Goal: Task Accomplishment & Management: Complete application form

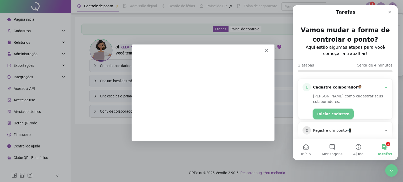
click at [335, 109] on button "Iniciar cadastro" at bounding box center [333, 114] width 41 height 10
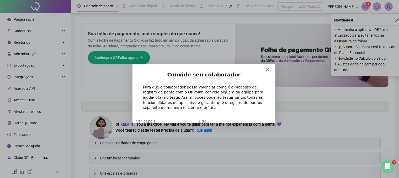
click at [268, 71] on div "Convide seu colaborador Para que o colaborador possa vivenciar como é o process…" at bounding box center [203, 93] width 143 height 44
click at [268, 69] on icon "Fechar" at bounding box center [266, 69] width 3 height 3
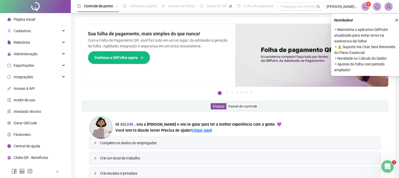
click at [396, 20] on button "button" at bounding box center [397, 20] width 6 height 6
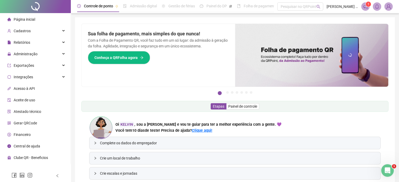
click at [396, 20] on div "Controle de ponto Admissão digital Gestão de férias Painel do DP Folha de pagam…" at bounding box center [235, 112] width 328 height 224
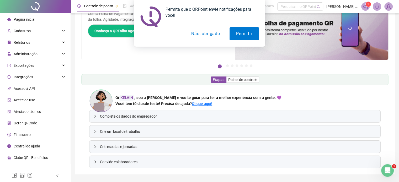
scroll to position [41, 0]
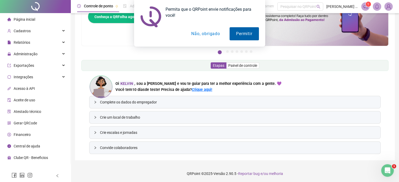
click at [246, 36] on button "Permitir" at bounding box center [244, 33] width 29 height 13
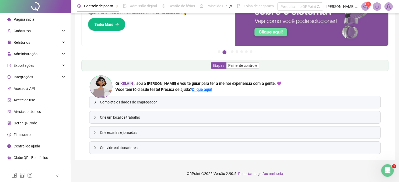
click at [158, 103] on span "Complete os dados do empregador" at bounding box center [238, 102] width 276 height 6
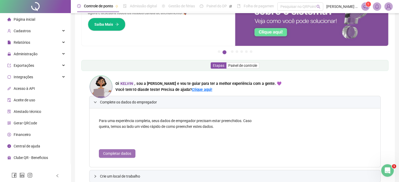
click at [107, 151] on span "Completar dados" at bounding box center [117, 154] width 28 height 6
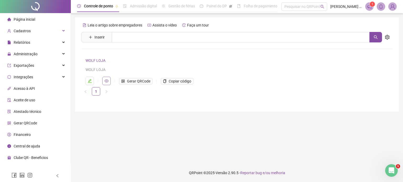
click at [106, 82] on icon "eye" at bounding box center [106, 81] width 4 height 3
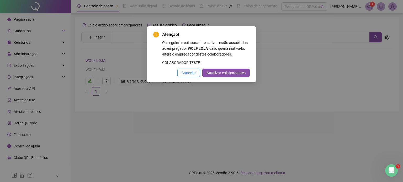
click at [192, 76] on span "Cancelar" at bounding box center [189, 73] width 14 height 6
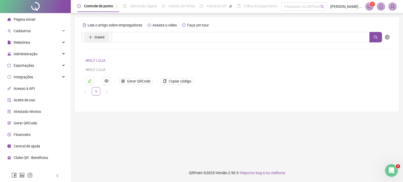
click at [106, 37] on button "Inserir" at bounding box center [97, 37] width 24 height 8
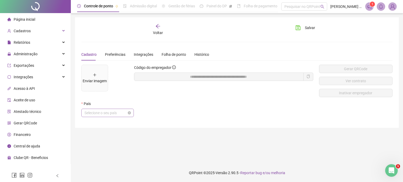
click at [117, 113] on span "Selecione o seu país" at bounding box center [108, 113] width 46 height 8
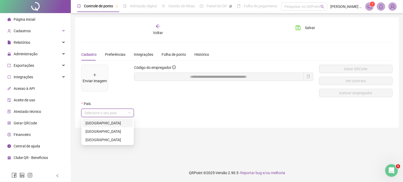
click at [117, 122] on div "Brasil" at bounding box center [108, 123] width 44 height 6
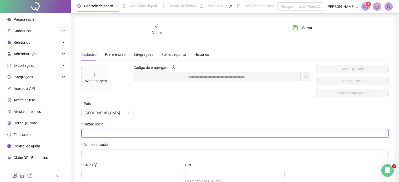
click at [128, 134] on input "text" at bounding box center [235, 134] width 300 height 6
type input "**********"
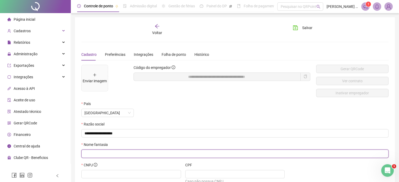
click at [134, 156] on input "text" at bounding box center [235, 154] width 300 height 6
type input "*******"
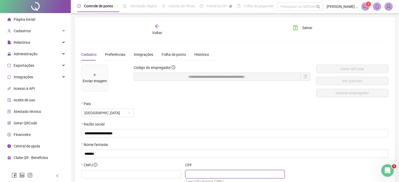
click at [204, 173] on input "text" at bounding box center [234, 175] width 92 height 6
type input "**********"
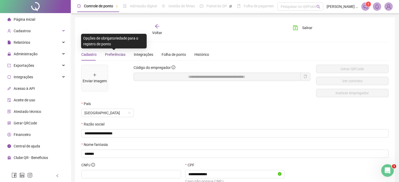
click at [115, 53] on span "Preferências" at bounding box center [115, 54] width 20 height 4
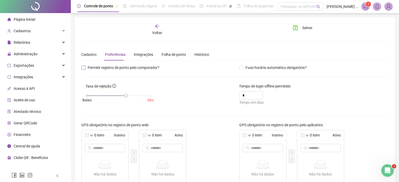
click at [89, 67] on span "Permitir registro de ponto pelo computador?" at bounding box center [124, 68] width 76 height 6
click at [244, 68] on span "Fuso horário automático obrigatório?" at bounding box center [276, 68] width 65 height 6
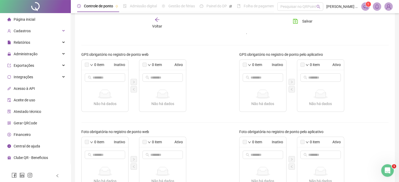
scroll to position [71, 0]
drag, startPoint x: 86, startPoint y: 65, endPoint x: 113, endPoint y: 77, distance: 30.3
click at [113, 77] on div "0 item Inativo Não há dados Não há dados" at bounding box center [104, 85] width 47 height 52
click at [202, 70] on div "0 item Inativo Não há dados Não há dados 0 item Ativo Não há dados Não há dados" at bounding box center [156, 85] width 150 height 52
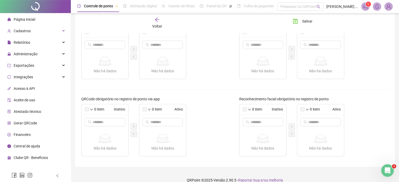
scroll to position [187, 0]
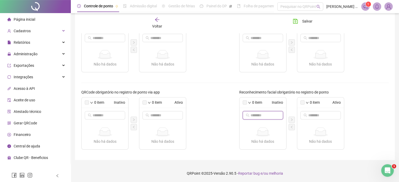
click at [261, 113] on input "text" at bounding box center [263, 116] width 25 height 6
type input "***"
click at [251, 103] on icon "down" at bounding box center [249, 102] width 3 height 3
click at [255, 112] on span "Selecionar todos" at bounding box center [269, 111] width 35 height 6
click at [258, 116] on span "Inverter seleção atual" at bounding box center [269, 119] width 35 height 6
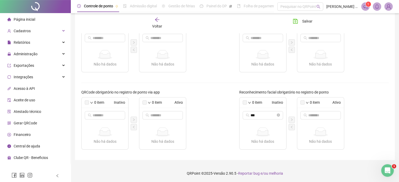
click at [245, 101] on label at bounding box center [245, 103] width 4 height 4
drag, startPoint x: 245, startPoint y: 101, endPoint x: 273, endPoint y: 104, distance: 28.0
click at [273, 104] on div "0 item Inativo" at bounding box center [263, 103] width 47 height 10
click at [268, 107] on div "0 item Inativo" at bounding box center [263, 103] width 47 height 10
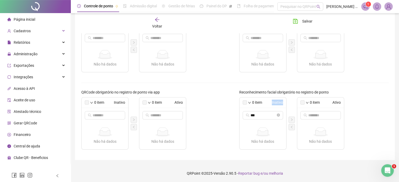
click at [268, 107] on div "0 item Inativo" at bounding box center [263, 103] width 47 height 10
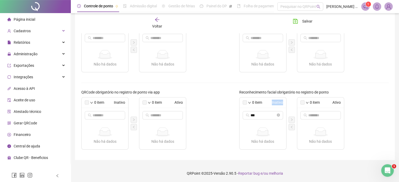
click at [268, 107] on div "0 item Inativo" at bounding box center [263, 103] width 47 height 10
click at [279, 116] on icon "close-circle" at bounding box center [278, 115] width 3 height 3
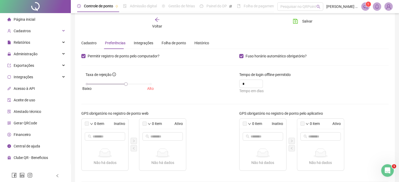
scroll to position [0, 0]
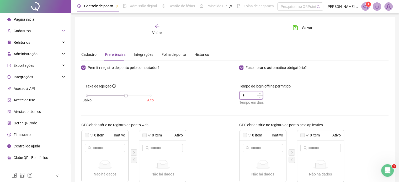
click at [250, 95] on input "*" at bounding box center [248, 96] width 10 height 8
type input "*"
click at [142, 56] on div "Integrações" at bounding box center [143, 55] width 19 height 6
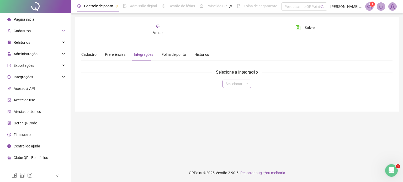
click at [244, 84] on input "search" at bounding box center [235, 84] width 18 height 8
click at [240, 97] on div "Domínio" at bounding box center [237, 94] width 27 height 8
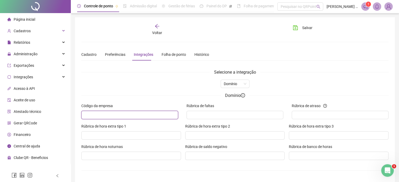
click at [169, 114] on input "text" at bounding box center [129, 115] width 89 height 6
type input "**********"
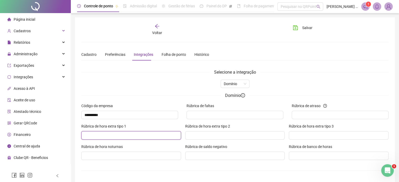
click at [155, 134] on input "Rúbrica de hora extra tipo 1" at bounding box center [131, 136] width 92 height 6
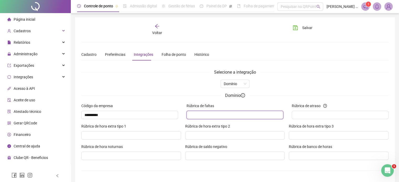
click at [214, 114] on input "Rúbrica de faltas" at bounding box center [234, 115] width 89 height 6
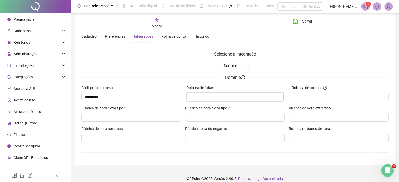
scroll to position [23, 0]
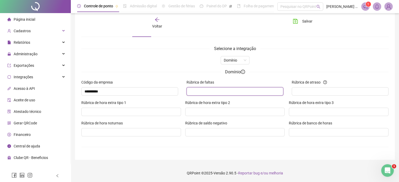
click at [261, 90] on input "Rúbrica de faltas" at bounding box center [234, 92] width 89 height 6
type input "*"
click at [322, 91] on input "Rúbrica de atraso" at bounding box center [339, 92] width 89 height 6
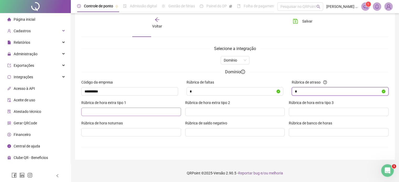
type input "*"
click at [165, 111] on input "Rúbrica de hora extra tipo 1" at bounding box center [131, 112] width 92 height 6
type input "**"
click at [321, 135] on input "Rúbrica de banco de horas" at bounding box center [338, 133] width 92 height 6
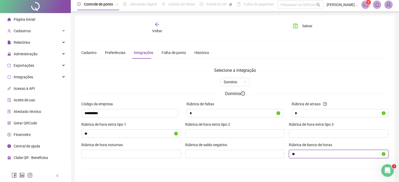
scroll to position [0, 0]
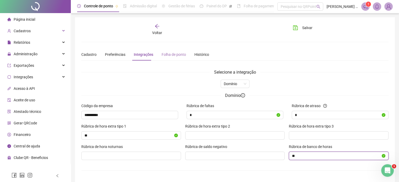
type input "**"
click at [176, 56] on div "Folha de ponto" at bounding box center [174, 55] width 24 height 6
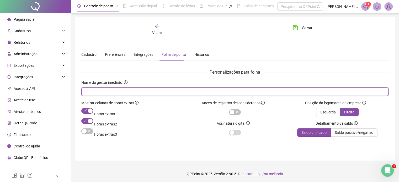
click at [160, 92] on input "text" at bounding box center [235, 92] width 300 height 6
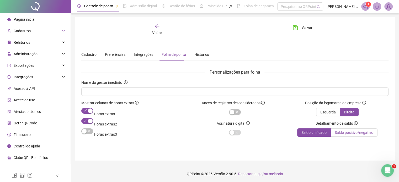
click at [338, 129] on label "Saldo positivo/negativo" at bounding box center [354, 133] width 47 height 8
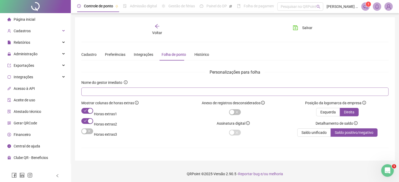
drag, startPoint x: 182, startPoint y: 97, endPoint x: 183, endPoint y: 93, distance: 3.6
click at [183, 93] on div "Nome do gestor imediato" at bounding box center [234, 90] width 307 height 20
click at [183, 93] on input "text" at bounding box center [235, 92] width 300 height 6
type input "**********"
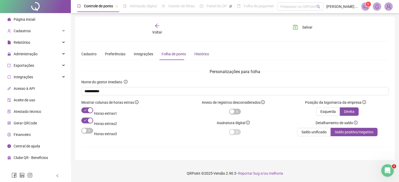
click at [203, 54] on div "Histórico" at bounding box center [201, 54] width 15 height 6
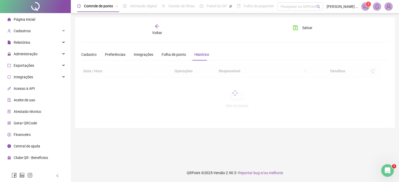
scroll to position [0, 0]
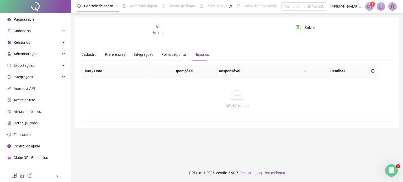
click at [87, 72] on th "Data / Hora" at bounding box center [115, 71] width 69 height 13
click at [297, 25] on button "Salvar" at bounding box center [306, 28] width 28 height 8
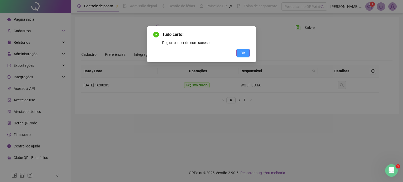
click at [245, 50] on span "OK" at bounding box center [243, 53] width 5 height 6
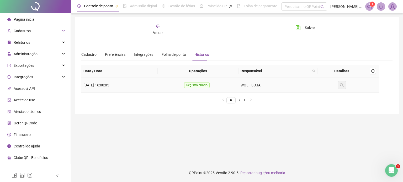
click at [265, 87] on td "WOLF LOJA" at bounding box center [278, 85] width 79 height 15
click at [145, 84] on td "17/08/2025 16:00:05" at bounding box center [119, 85] width 76 height 15
click at [84, 55] on div "Cadastro" at bounding box center [88, 55] width 15 height 6
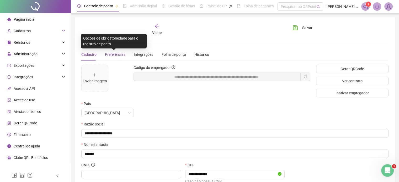
click at [118, 55] on span "Preferências" at bounding box center [115, 54] width 20 height 4
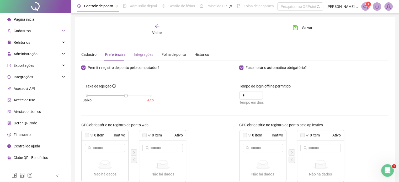
click at [143, 57] on div "Integrações" at bounding box center [143, 55] width 19 height 12
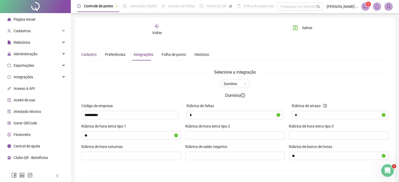
click at [87, 55] on div "Cadastro" at bounding box center [88, 55] width 15 height 6
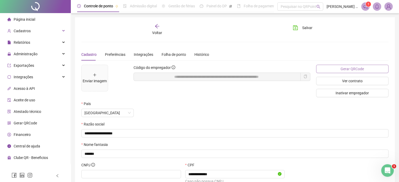
click at [346, 71] on span "Gerar QRCode" at bounding box center [352, 69] width 23 height 6
click at [23, 56] on span "Administração" at bounding box center [26, 54] width 24 height 4
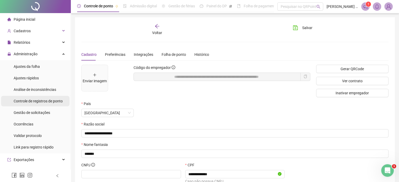
click at [43, 99] on span "Controle de registros de ponto" at bounding box center [38, 101] width 49 height 4
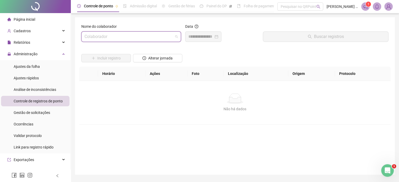
click at [117, 40] on input "search" at bounding box center [129, 37] width 89 height 10
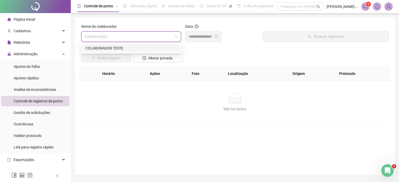
click at [115, 47] on div "COLABORADOR TESTE" at bounding box center [131, 48] width 91 height 6
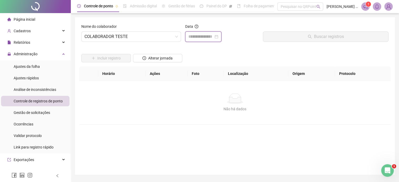
click at [199, 38] on input at bounding box center [200, 37] width 25 height 6
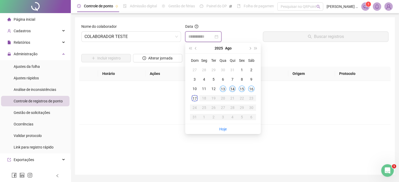
type input "**********"
click at [230, 89] on div "14" at bounding box center [232, 89] width 6 height 6
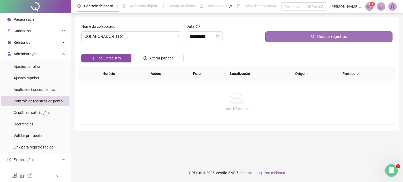
click at [305, 35] on button "Buscar registros" at bounding box center [328, 36] width 127 height 10
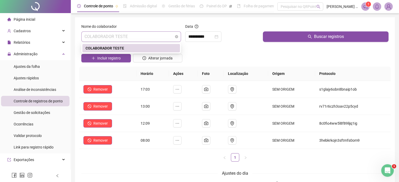
click at [173, 36] on span "COLABORADOR TESTE" at bounding box center [131, 37] width 93 height 10
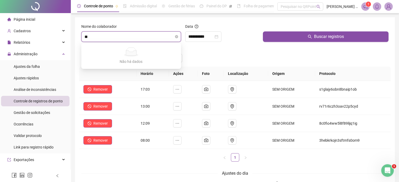
type input "*"
type input "*********"
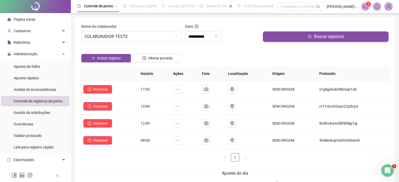
click at [30, 17] on span "Página inicial" at bounding box center [25, 19] width 22 height 4
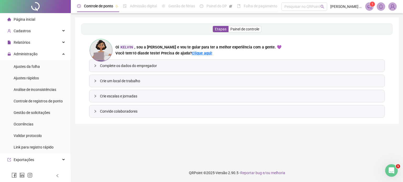
click at [122, 81] on span "Crie um local de trabalho" at bounding box center [240, 81] width 280 height 6
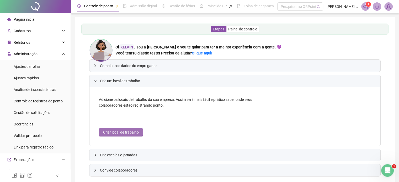
click at [127, 130] on span "Criar local de trabalho" at bounding box center [121, 133] width 36 height 6
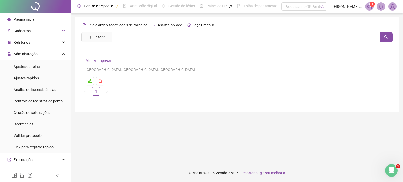
click at [98, 62] on link "Minha Empresa" at bounding box center [98, 61] width 25 height 4
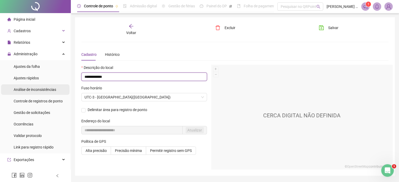
drag, startPoint x: 122, startPoint y: 77, endPoint x: 57, endPoint y: 85, distance: 65.2
click at [57, 85] on div "**********" at bounding box center [199, 99] width 399 height 199
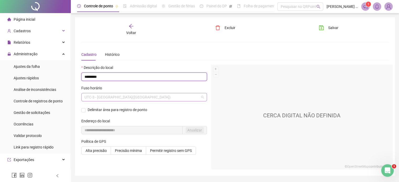
scroll to position [8, 0]
click at [121, 96] on span "UTC-3 - BRASÍLIA(DF)" at bounding box center [144, 97] width 119 height 8
type input "*********"
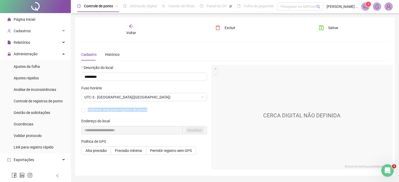
drag, startPoint x: 130, startPoint y: 89, endPoint x: 152, endPoint y: 115, distance: 34.3
click at [152, 115] on div "**********" at bounding box center [144, 117] width 130 height 105
click at [152, 115] on div "Delimitar área para registro de ponto" at bounding box center [144, 112] width 126 height 13
click at [144, 156] on div "Política de GPS Alta precisão Precisão mínima Permitir registro sem GPS" at bounding box center [144, 149] width 126 height 20
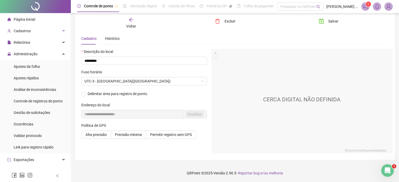
scroll to position [0, 0]
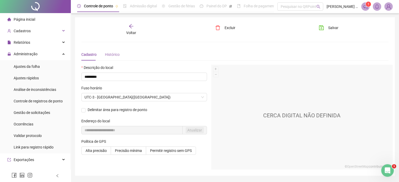
click at [112, 50] on div "Histórico" at bounding box center [112, 55] width 15 height 12
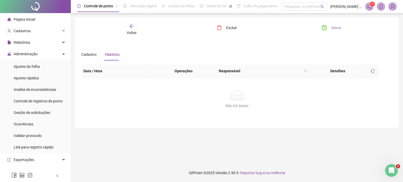
click at [324, 27] on icon "save" at bounding box center [324, 27] width 5 height 5
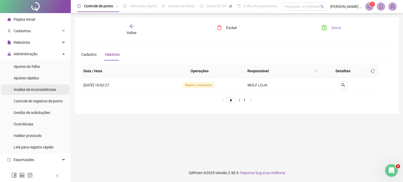
click at [42, 91] on span "Análise de inconsistências" at bounding box center [35, 90] width 43 height 4
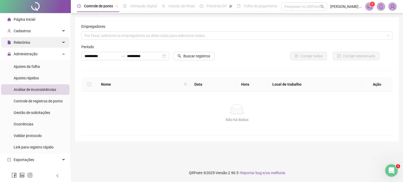
click at [42, 40] on div "Relatórios" at bounding box center [35, 42] width 68 height 10
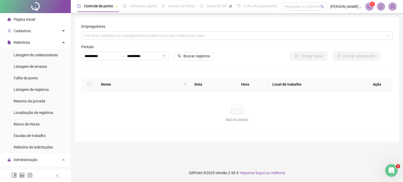
click at [45, 24] on li "Página inicial" at bounding box center [35, 19] width 68 height 10
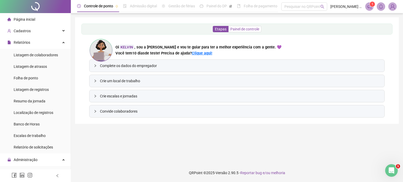
click at [237, 30] on span "Painel de controle" at bounding box center [244, 29] width 29 height 4
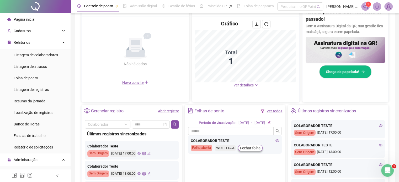
scroll to position [112, 0]
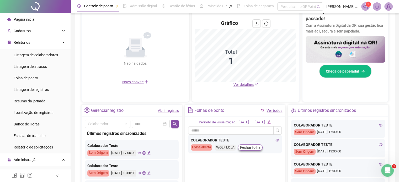
click at [223, 148] on div "WOLF LOJA" at bounding box center [225, 148] width 21 height 6
click at [277, 140] on icon "eye" at bounding box center [278, 140] width 4 height 3
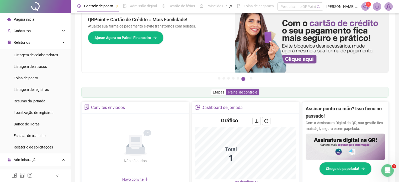
scroll to position [11, 0]
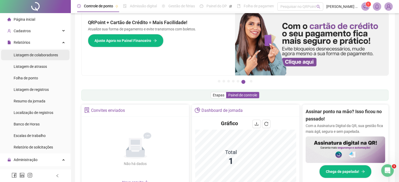
click at [37, 55] on span "Listagem de colaboradores" at bounding box center [36, 55] width 44 height 4
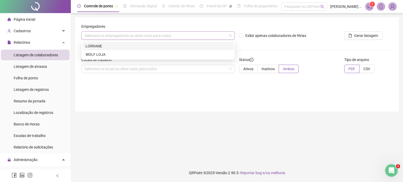
click at [171, 34] on div "Selecione os empregadores ou deixe vazio para todos" at bounding box center [158, 35] width 154 height 8
click at [161, 44] on div "LORRANE" at bounding box center [158, 46] width 145 height 6
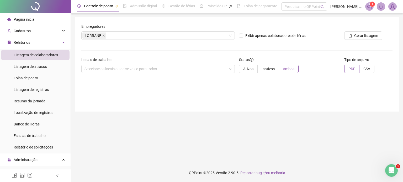
click at [268, 43] on div "Exibir apenas colaboradores de férias" at bounding box center [289, 34] width 105 height 20
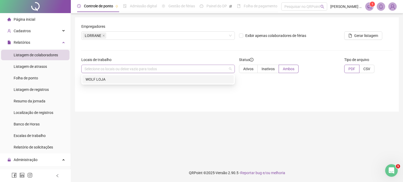
click at [213, 68] on div "Selecione os locais ou deixe vazio para todos" at bounding box center [158, 69] width 154 height 8
click at [201, 80] on div "WOLF LOJA" at bounding box center [158, 80] width 145 height 6
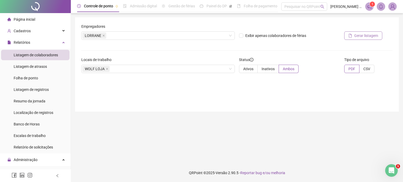
click at [364, 37] on span "Gerar listagem" at bounding box center [366, 36] width 24 height 6
click at [1, 46] on li "Relatórios Listagem de colaboradores Listagem de atrasos Folha de ponto Listage…" at bounding box center [35, 95] width 71 height 117
click at [51, 29] on div "Cadastros" at bounding box center [35, 31] width 68 height 10
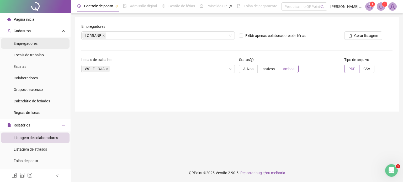
click at [34, 45] on span "Empregadores" at bounding box center [26, 43] width 24 height 4
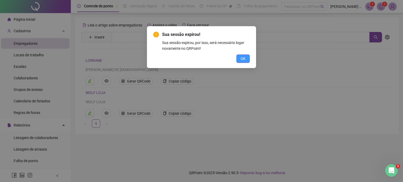
click at [239, 58] on button "OK" at bounding box center [242, 59] width 13 height 8
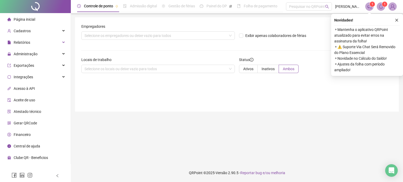
click at [390, 6] on img at bounding box center [393, 7] width 8 height 8
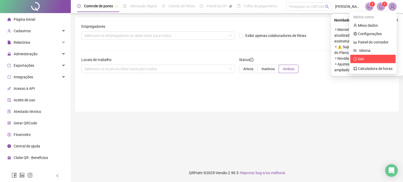
click at [368, 61] on span "Sair" at bounding box center [373, 59] width 39 height 6
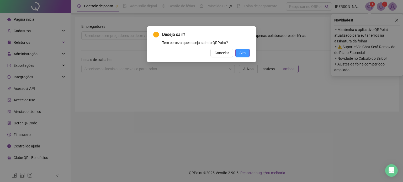
click at [244, 51] on span "Sim" at bounding box center [243, 53] width 6 height 6
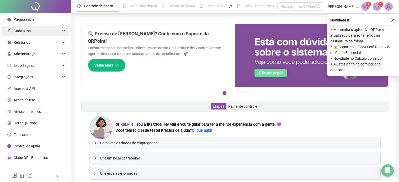
click at [23, 32] on span "Cadastros" at bounding box center [22, 31] width 17 height 4
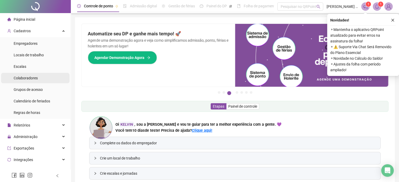
click at [42, 76] on li "Colaboradores" at bounding box center [35, 78] width 68 height 10
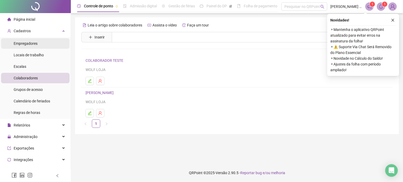
click at [36, 47] on div "Empregadores" at bounding box center [26, 43] width 24 height 10
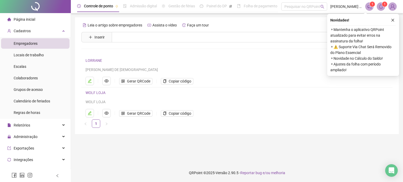
click at [97, 62] on link "LORRANE" at bounding box center [94, 61] width 17 height 4
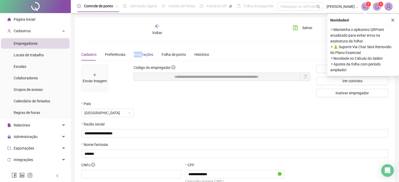
drag, startPoint x: 140, startPoint y: 52, endPoint x: 126, endPoint y: 53, distance: 14.0
click at [126, 53] on div "Cadastro Preferências Integrações Folha de ponto Histórico" at bounding box center [145, 55] width 128 height 12
click at [140, 54] on div "Integrações" at bounding box center [143, 55] width 19 height 6
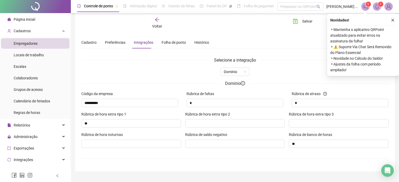
scroll to position [11, 0]
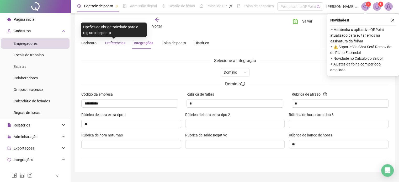
click at [114, 44] on span "Preferências" at bounding box center [115, 43] width 20 height 4
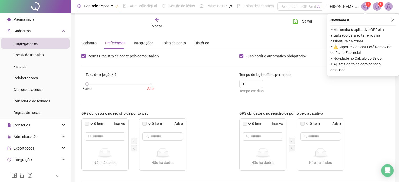
click at [86, 124] on label at bounding box center [87, 124] width 4 height 4
click at [118, 124] on span "Inativo" at bounding box center [115, 124] width 20 height 6
drag, startPoint x: 177, startPoint y: 124, endPoint x: 146, endPoint y: 124, distance: 31.0
click at [146, 124] on div "0 item Ativo" at bounding box center [162, 124] width 47 height 10
click at [150, 124] on icon "down" at bounding box center [149, 124] width 3 height 3
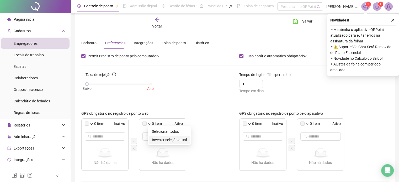
click at [160, 137] on span "Inverter seleção atual" at bounding box center [169, 140] width 35 height 6
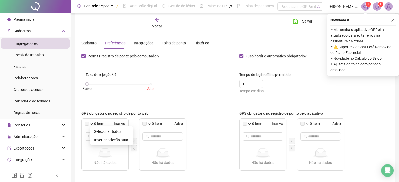
click at [91, 123] on icon "down" at bounding box center [91, 124] width 3 height 2
click at [97, 138] on span "Inverter seleção atual" at bounding box center [111, 140] width 35 height 6
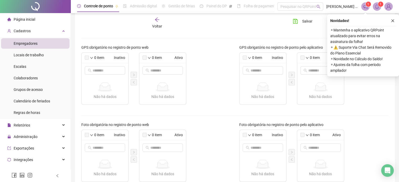
scroll to position [79, 0]
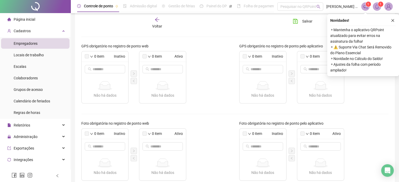
click at [143, 44] on label "GPS obrigatório no registro de ponto web" at bounding box center [116, 46] width 71 height 6
click at [111, 94] on div "Não há dados" at bounding box center [105, 96] width 43 height 6
click at [134, 74] on div "0 item Inativo Não há dados Não há dados 0 item Ativo Não há dados Não há dados" at bounding box center [156, 77] width 150 height 52
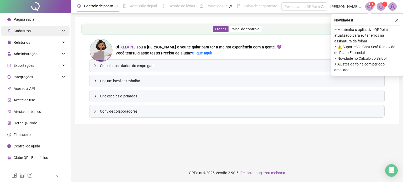
click at [37, 33] on div "Cadastros" at bounding box center [35, 31] width 68 height 10
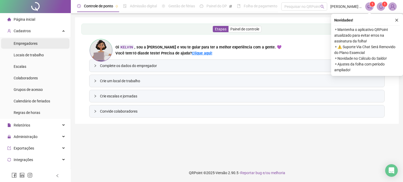
click at [43, 44] on li "Empregadores" at bounding box center [35, 43] width 68 height 10
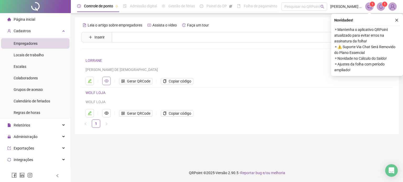
click at [108, 77] on button "button" at bounding box center [106, 81] width 8 height 8
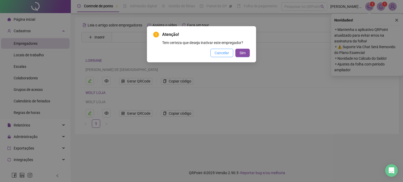
click at [219, 54] on span "Cancelar" at bounding box center [222, 53] width 14 height 6
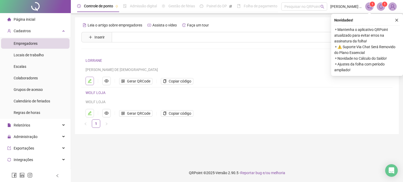
click at [88, 79] on icon "edit" at bounding box center [90, 81] width 4 height 4
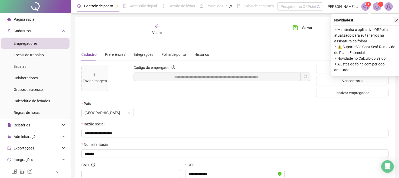
click at [395, 20] on icon "close" at bounding box center [397, 20] width 4 height 4
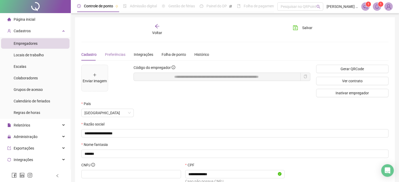
click at [109, 59] on div "Preferências" at bounding box center [115, 55] width 20 height 12
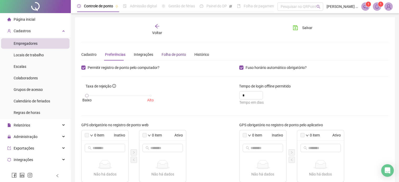
click at [163, 52] on div "Folha de ponto" at bounding box center [174, 55] width 24 height 6
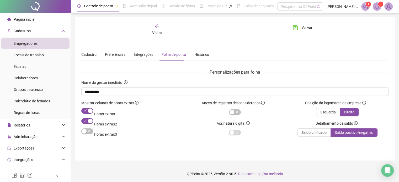
scroll to position [1, 0]
click at [198, 59] on div "Histórico" at bounding box center [201, 54] width 15 height 12
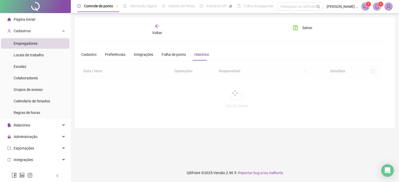
scroll to position [0, 0]
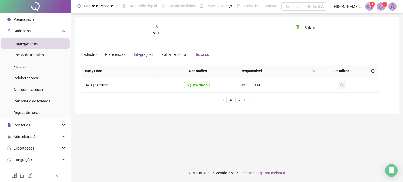
click at [135, 54] on div "Integrações" at bounding box center [143, 55] width 19 height 6
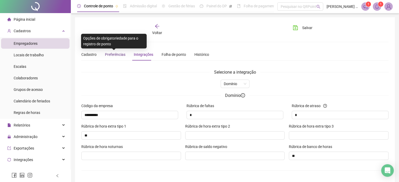
click at [114, 54] on span "Preferências" at bounding box center [115, 54] width 20 height 4
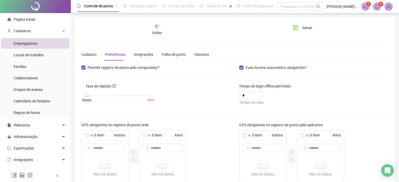
click at [96, 55] on div "Cadastro Preferências Integrações Folha de ponto Histórico" at bounding box center [145, 55] width 128 height 12
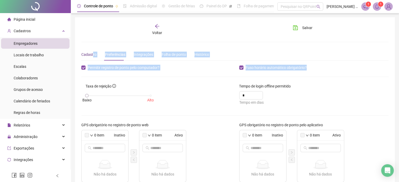
drag, startPoint x: 92, startPoint y: 53, endPoint x: 375, endPoint y: 69, distance: 283.6
click at [179, 67] on div "Permitir registro de ponto pelo computador?" at bounding box center [156, 68] width 158 height 6
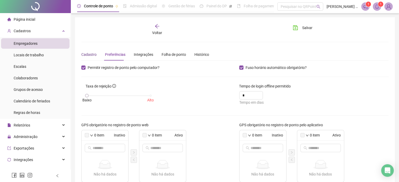
click at [83, 54] on div "Cadastro" at bounding box center [88, 55] width 15 height 6
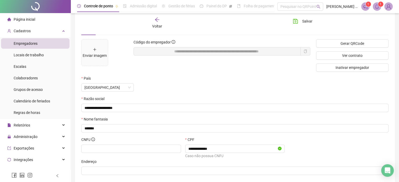
scroll to position [24, 0]
click at [362, 56] on span "Ver contrato" at bounding box center [352, 57] width 20 height 6
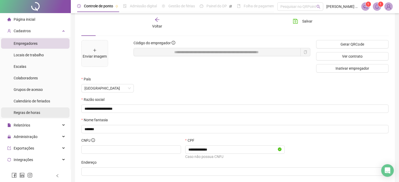
click at [27, 110] on div "Regras de horas" at bounding box center [27, 113] width 27 height 10
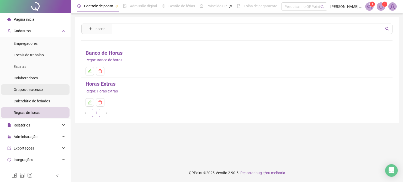
click at [36, 90] on span "Grupos de acesso" at bounding box center [28, 90] width 29 height 4
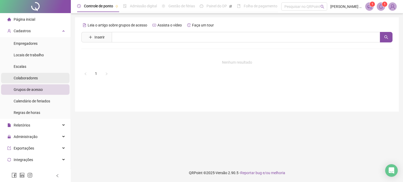
click at [36, 74] on div "Colaboradores" at bounding box center [26, 78] width 24 height 10
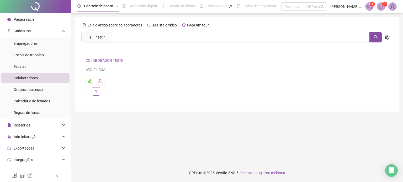
click at [111, 61] on link "COLABORADOR TESTE" at bounding box center [105, 61] width 39 height 4
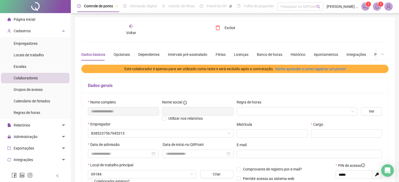
type input "**********"
click at [0, 0] on slot "Venha aprender a como registrar um ponto!" at bounding box center [0, 0] width 0 height 0
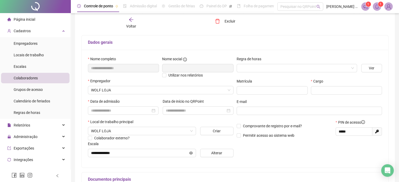
scroll to position [45, 0]
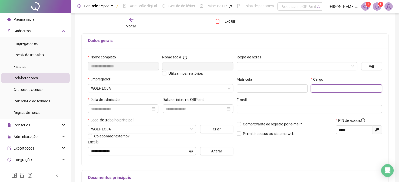
click at [314, 89] on input "text" at bounding box center [346, 89] width 71 height 8
click at [18, 80] on span "Colaboradores" at bounding box center [26, 78] width 24 height 4
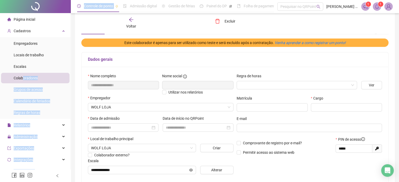
scroll to position [18, 0]
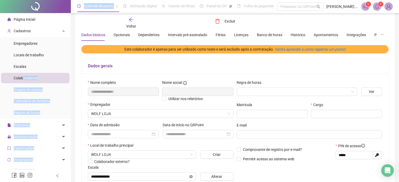
drag, startPoint x: 23, startPoint y: 79, endPoint x: 168, endPoint y: 3, distance: 164.0
click at [168, 3] on div "**********" at bounding box center [199, 137] width 399 height 313
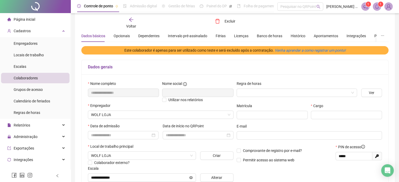
click at [131, 28] on span "Voltar" at bounding box center [131, 26] width 10 height 4
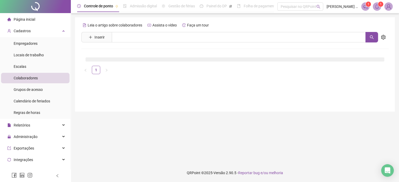
scroll to position [0, 0]
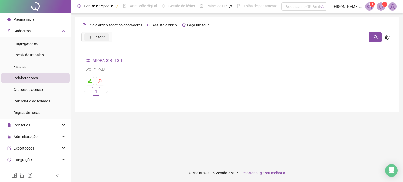
click at [99, 35] on span "Inserir" at bounding box center [99, 37] width 10 height 6
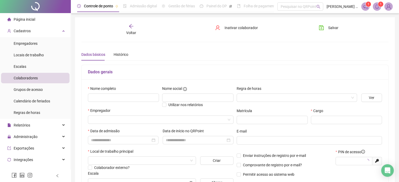
type input "*****"
click at [316, 116] on input "text" at bounding box center [346, 120] width 71 height 8
type input "*********"
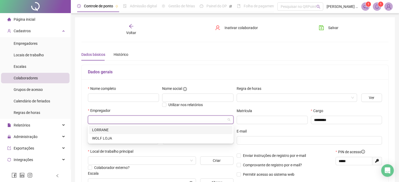
click at [187, 121] on input "search" at bounding box center [158, 120] width 135 height 8
click at [147, 141] on div "WOLF LOJA" at bounding box center [160, 139] width 137 height 6
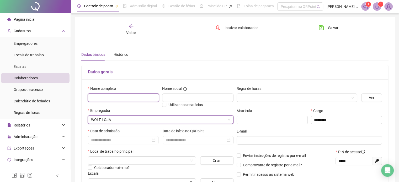
click at [132, 98] on input "text" at bounding box center [123, 98] width 71 height 8
type input "**********"
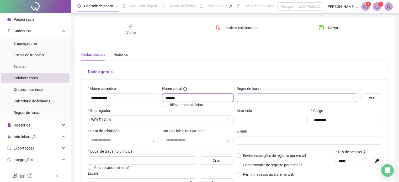
type input "*******"
click at [240, 99] on input "search" at bounding box center [294, 98] width 109 height 8
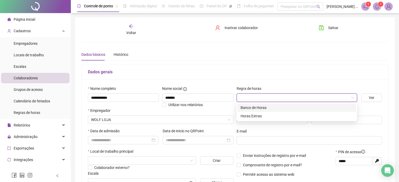
click at [249, 110] on div "Banco de Horas" at bounding box center [297, 108] width 112 height 6
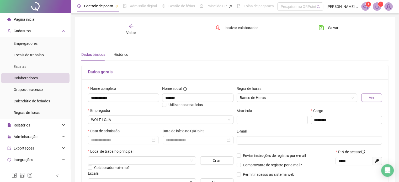
click at [374, 97] on span "Ver" at bounding box center [372, 98] width 6 height 6
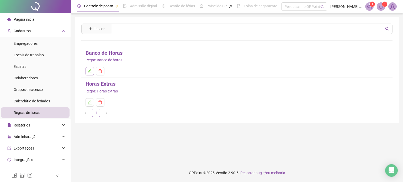
click at [89, 72] on icon "edit" at bounding box center [90, 71] width 4 height 4
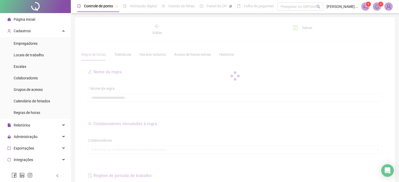
type input "**********"
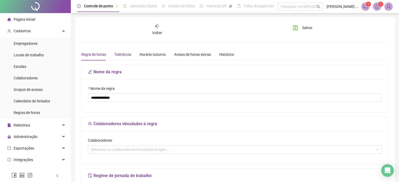
click at [126, 54] on div "Tolerância" at bounding box center [122, 55] width 17 height 6
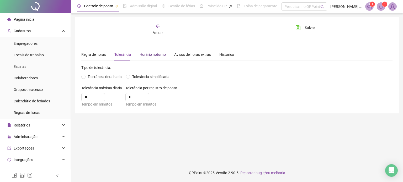
click at [156, 55] on div "Horário noturno" at bounding box center [153, 55] width 26 height 6
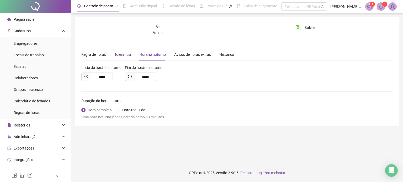
click at [118, 57] on div "Tolerância" at bounding box center [122, 55] width 17 height 6
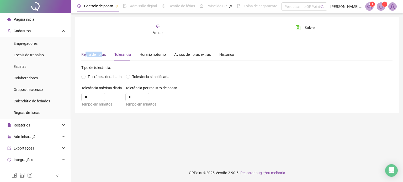
drag, startPoint x: 102, startPoint y: 54, endPoint x: 86, endPoint y: 56, distance: 15.9
click at [86, 56] on div "Regra de horas" at bounding box center [93, 55] width 25 height 6
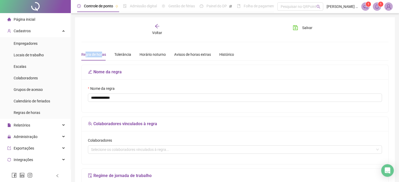
click at [86, 56] on div "Regra de horas" at bounding box center [93, 55] width 25 height 6
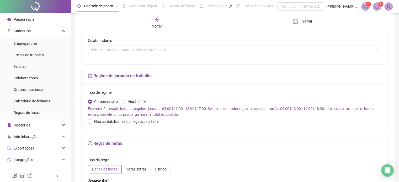
scroll to position [100, 0]
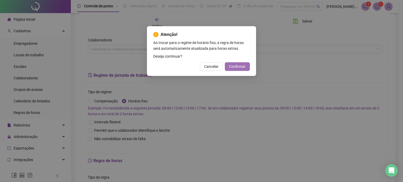
click at [235, 67] on span "Confirmar" at bounding box center [237, 67] width 17 height 6
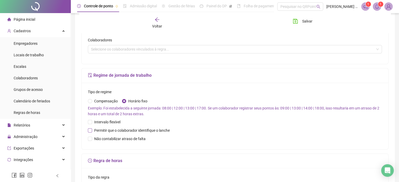
click at [88, 132] on span at bounding box center [90, 131] width 4 height 4
click at [89, 124] on span at bounding box center [90, 122] width 4 height 4
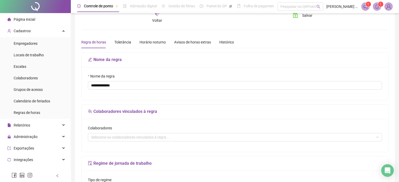
scroll to position [0, 0]
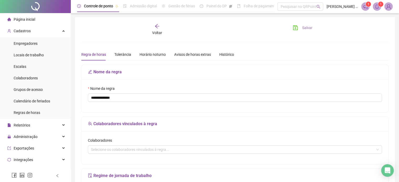
click at [304, 28] on span "Salvar" at bounding box center [307, 28] width 10 height 6
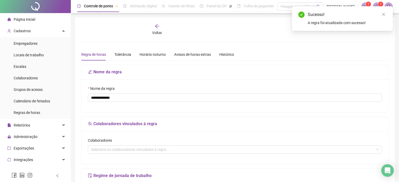
click at [154, 34] on span "Voltar" at bounding box center [157, 33] width 10 height 4
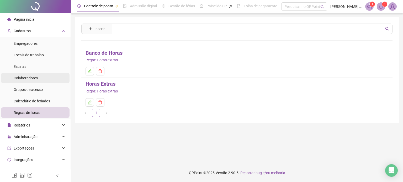
click at [48, 81] on li "Colaboradores" at bounding box center [35, 78] width 68 height 10
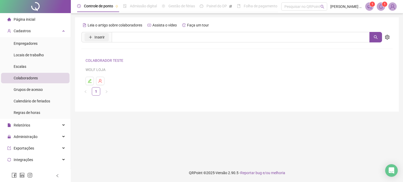
click at [102, 40] on span "Inserir" at bounding box center [99, 37] width 10 height 6
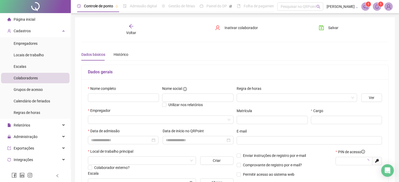
type input "*****"
click at [122, 94] on input "text" at bounding box center [123, 98] width 71 height 8
type input "**********"
click at [166, 97] on input "********" at bounding box center [197, 98] width 71 height 8
type input "*******"
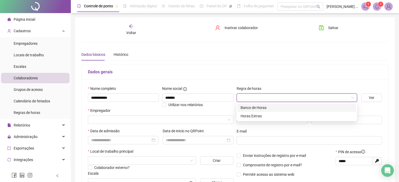
drag, startPoint x: 316, startPoint y: 99, endPoint x: 274, endPoint y: 108, distance: 43.1
click at [274, 108] on body "**********" at bounding box center [199, 91] width 399 height 182
click at [274, 108] on div "Banco de Horas" at bounding box center [297, 108] width 112 height 6
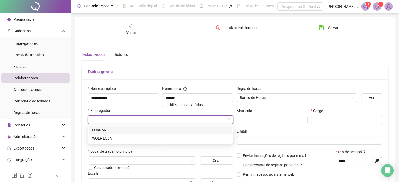
click at [202, 123] on input "search" at bounding box center [158, 120] width 135 height 8
click at [188, 137] on div "WOLF LOJA" at bounding box center [160, 139] width 137 height 6
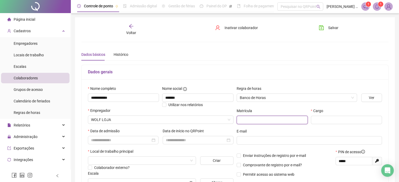
click at [256, 119] on input "text" at bounding box center [272, 120] width 71 height 8
type input "*********"
click at [374, 117] on input "text" at bounding box center [346, 120] width 71 height 8
type input "********"
click at [137, 141] on input at bounding box center [121, 141] width 60 height 6
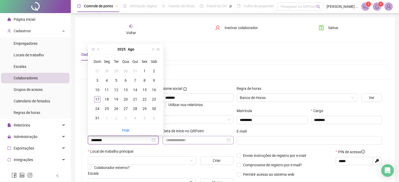
type input "********"
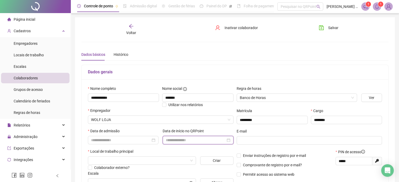
click at [182, 139] on input at bounding box center [196, 141] width 60 height 6
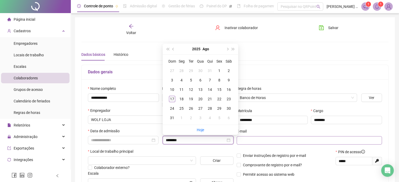
type input "********"
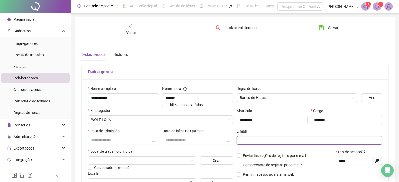
click at [244, 142] on input "text" at bounding box center [309, 141] width 138 height 6
type input "**********"
click at [142, 162] on input "search" at bounding box center [139, 161] width 97 height 8
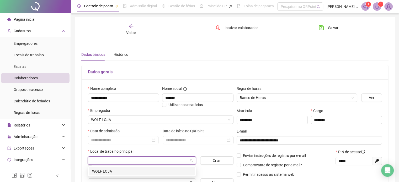
click at [141, 171] on div "WOLF LOJA" at bounding box center [142, 172] width 100 height 6
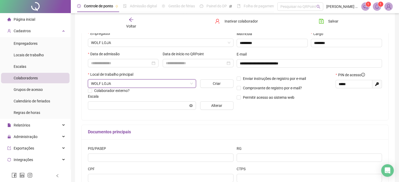
scroll to position [77, 0]
click at [143, 106] on input "text" at bounding box center [139, 106] width 97 height 6
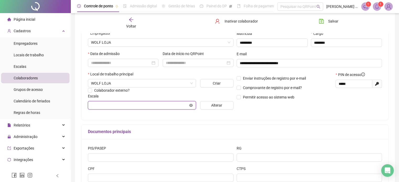
click at [143, 106] on input "text" at bounding box center [139, 106] width 97 height 6
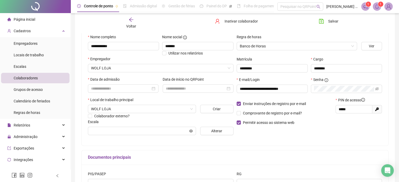
scroll to position [0, 0]
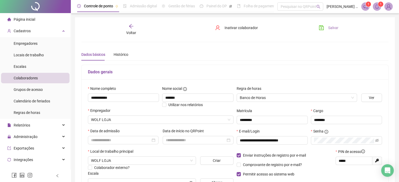
click at [329, 28] on span "Salvar" at bounding box center [333, 28] width 10 height 6
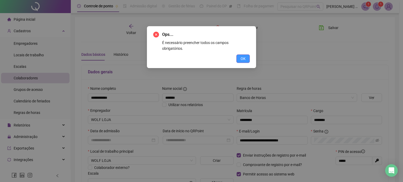
click at [245, 55] on button "OK" at bounding box center [242, 59] width 13 height 8
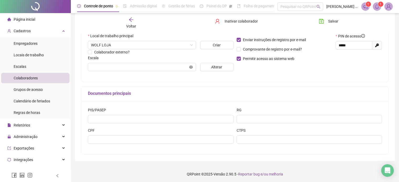
scroll to position [117, 0]
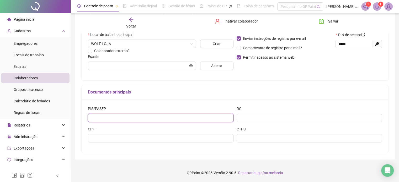
click at [191, 119] on input "text" at bounding box center [161, 118] width 146 height 8
type input "**********"
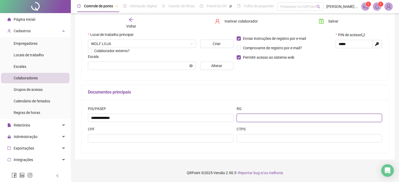
click at [255, 119] on input "text" at bounding box center [310, 118] width 146 height 8
type input "**********"
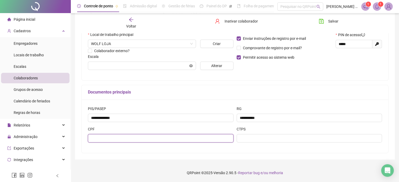
click at [178, 140] on input "text" at bounding box center [161, 138] width 146 height 8
type input "**********"
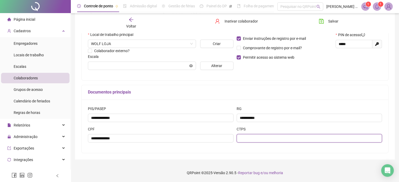
click at [260, 137] on input "text" at bounding box center [310, 138] width 146 height 8
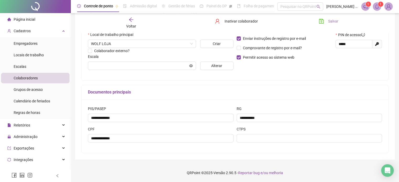
click at [334, 24] on button "Salvar" at bounding box center [329, 21] width 28 height 8
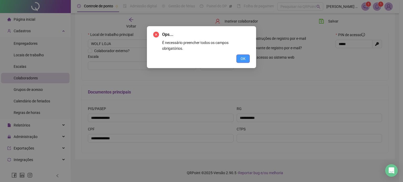
click at [244, 56] on span "OK" at bounding box center [243, 59] width 5 height 6
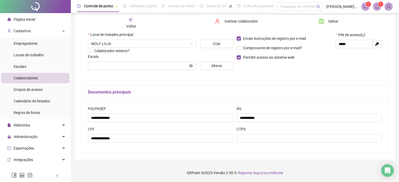
click at [378, 43] on icon "Gerar novo pin" at bounding box center [377, 44] width 4 height 4
type input "*****"
click at [337, 22] on span "Salvar" at bounding box center [333, 21] width 10 height 6
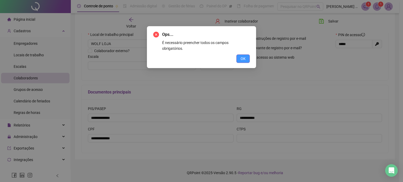
click at [245, 56] on span "OK" at bounding box center [243, 59] width 5 height 6
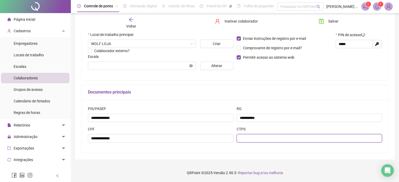
click at [330, 137] on input "text" at bounding box center [310, 138] width 146 height 8
type input "*********"
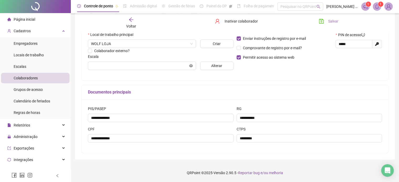
click at [327, 23] on button "Salvar" at bounding box center [329, 21] width 28 height 8
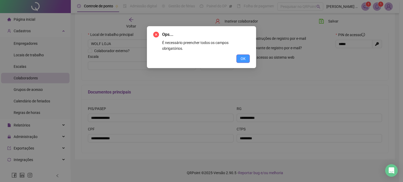
click at [245, 56] on span "OK" at bounding box center [243, 59] width 5 height 6
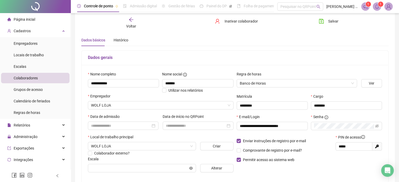
scroll to position [14, 0]
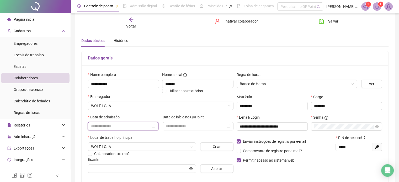
click at [123, 125] on input at bounding box center [121, 127] width 60 height 6
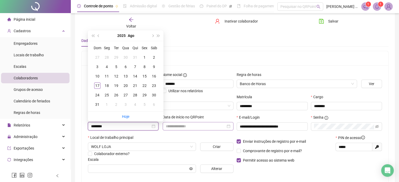
type input "********"
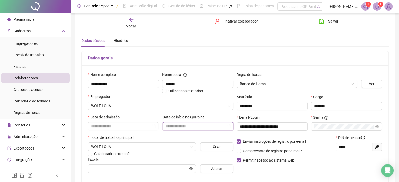
click at [168, 127] on input at bounding box center [196, 127] width 60 height 6
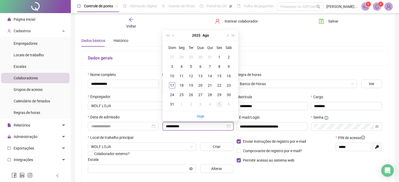
type input "**********"
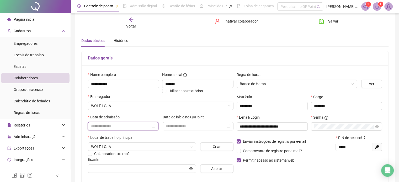
click at [128, 128] on input at bounding box center [121, 127] width 60 height 6
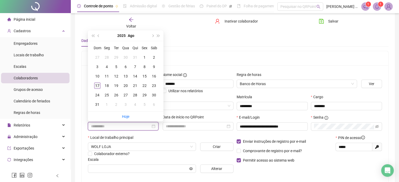
type input "**********"
click at [97, 86] on div "17" at bounding box center [97, 86] width 6 height 6
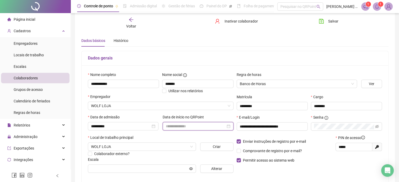
click at [178, 128] on input at bounding box center [196, 127] width 60 height 6
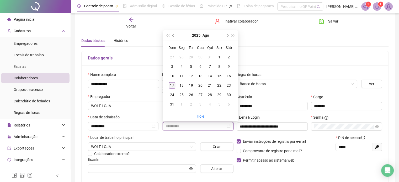
type input "**********"
click at [172, 85] on div "17" at bounding box center [172, 85] width 6 height 6
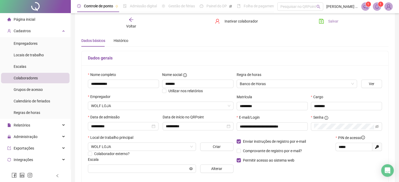
click at [329, 19] on span "Salvar" at bounding box center [333, 21] width 10 height 6
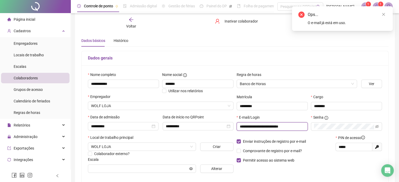
drag, startPoint x: 302, startPoint y: 127, endPoint x: 1, endPoint y: 173, distance: 304.5
click at [1, 173] on div "**********" at bounding box center [199, 135] width 399 height 299
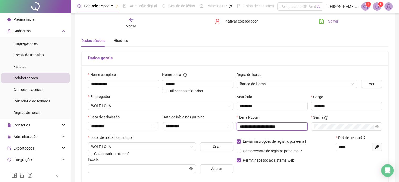
type input "**********"
click at [330, 23] on span "Salvar" at bounding box center [333, 21] width 10 height 6
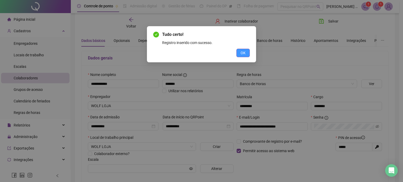
click at [241, 55] on span "OK" at bounding box center [243, 53] width 5 height 6
